Goal: Transaction & Acquisition: Book appointment/travel/reservation

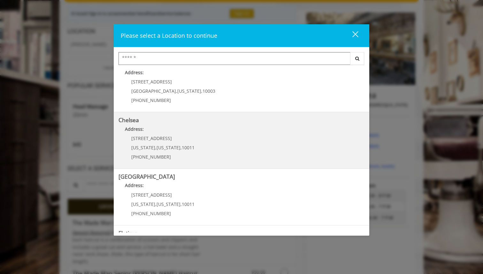
scroll to position [12, 0]
click at [228, 140] on link "Chelsea Address: [STREET_ADDRESS][US_STATE][US_STATE] (917) 639-3902" at bounding box center [241, 140] width 246 height 47
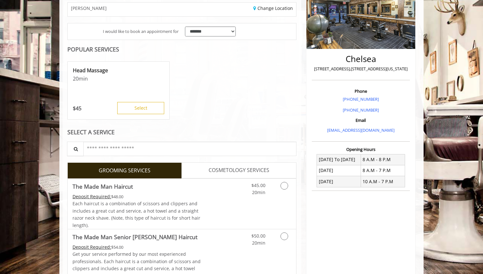
scroll to position [114, 0]
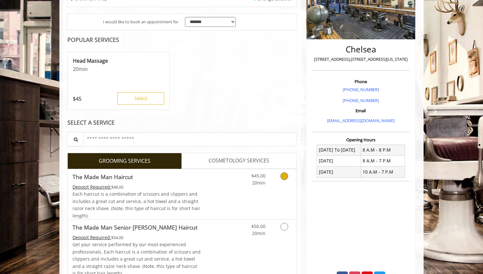
click at [261, 179] on link "$45.00 20min" at bounding box center [252, 178] width 27 height 18
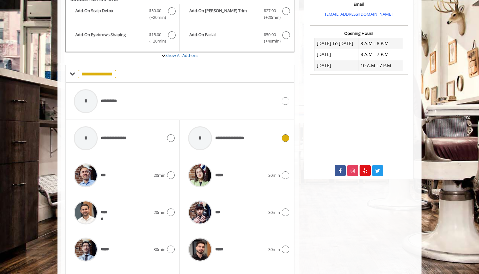
scroll to position [232, 0]
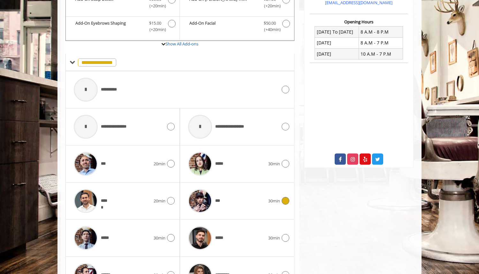
click at [242, 196] on div "***" at bounding box center [226, 201] width 83 height 30
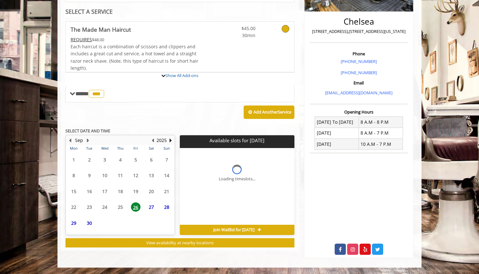
scroll to position [192, 0]
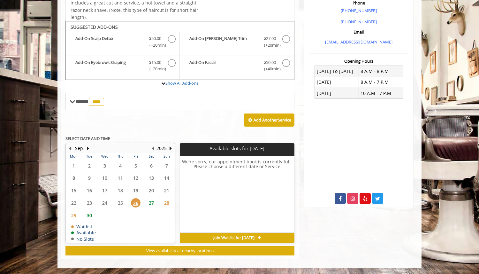
click at [149, 203] on span "27" at bounding box center [152, 202] width 10 height 9
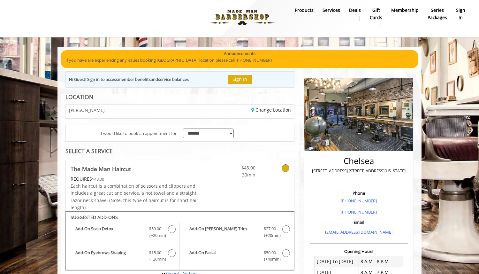
scroll to position [0, 0]
